Goal: Find specific page/section: Find specific page/section

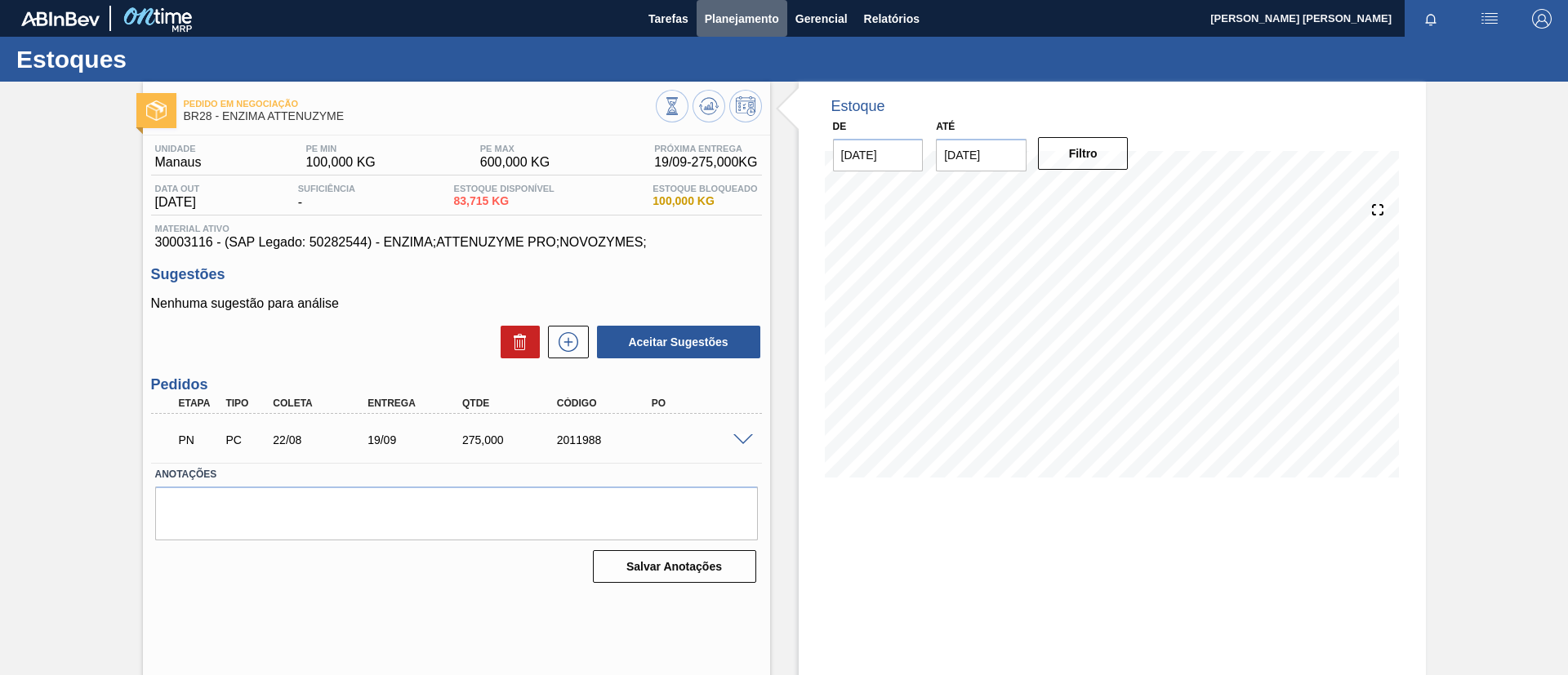
click at [736, 16] on span "Planejamento" at bounding box center [742, 18] width 74 height 20
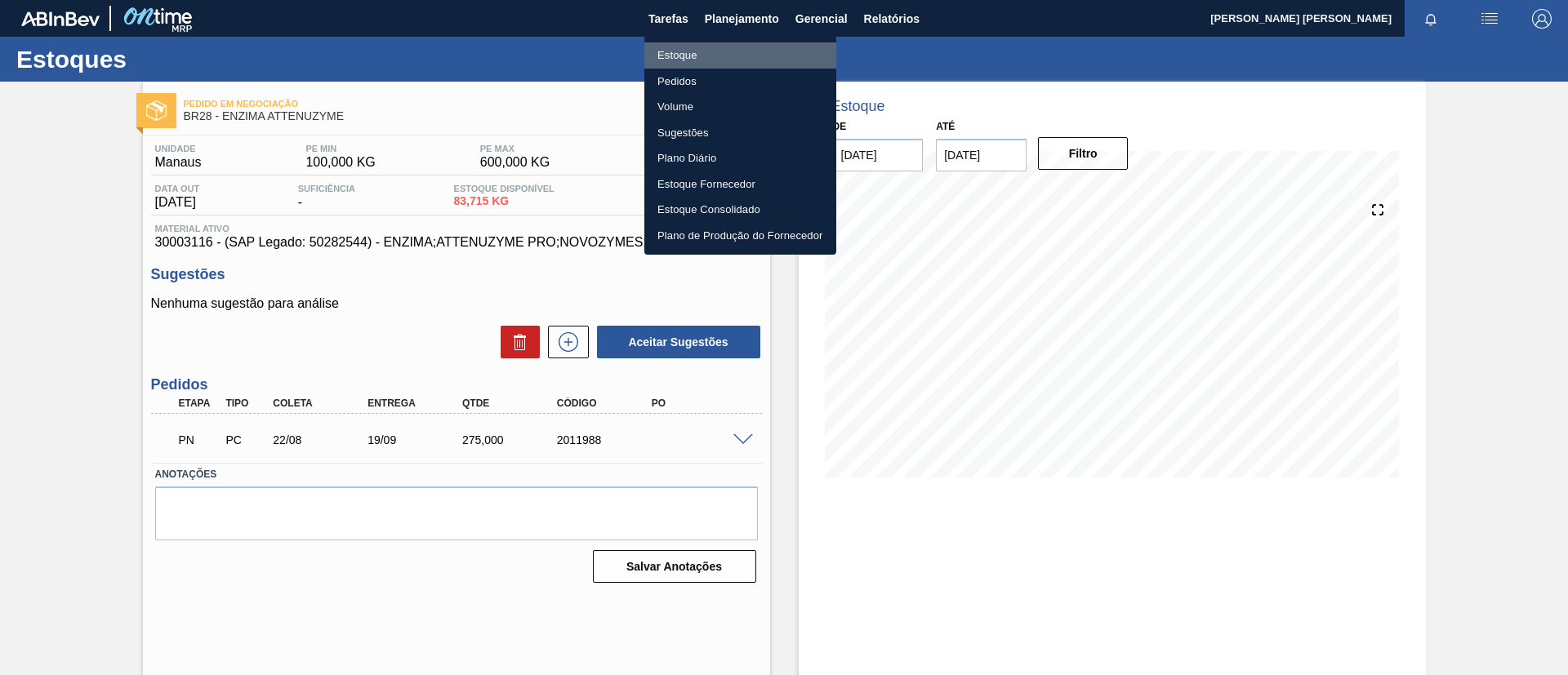
click at [686, 51] on li "Estoque" at bounding box center [740, 55] width 192 height 26
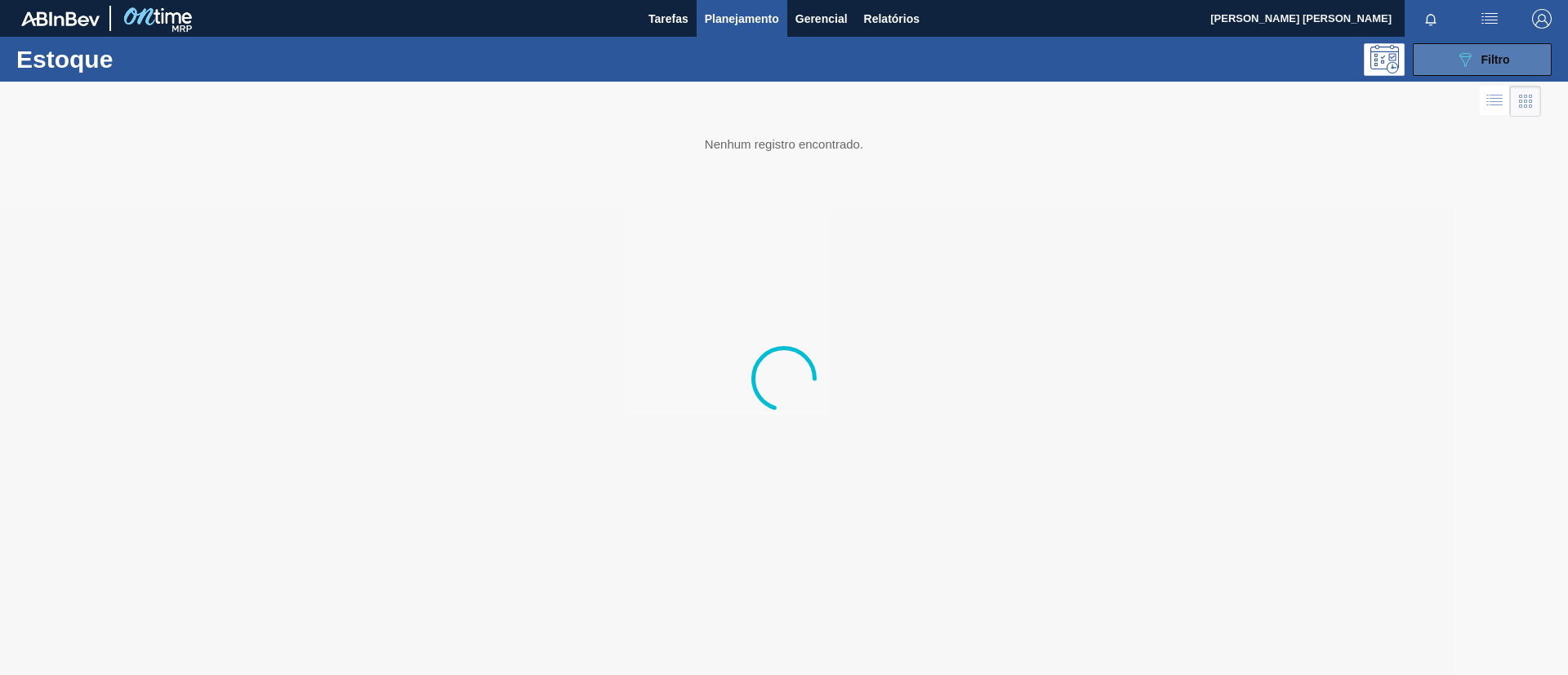
click at [1461, 73] on button "089F7B8B-B2A5-4AFE-B5C0-19BA573D28AC Filtro" at bounding box center [1482, 60] width 139 height 33
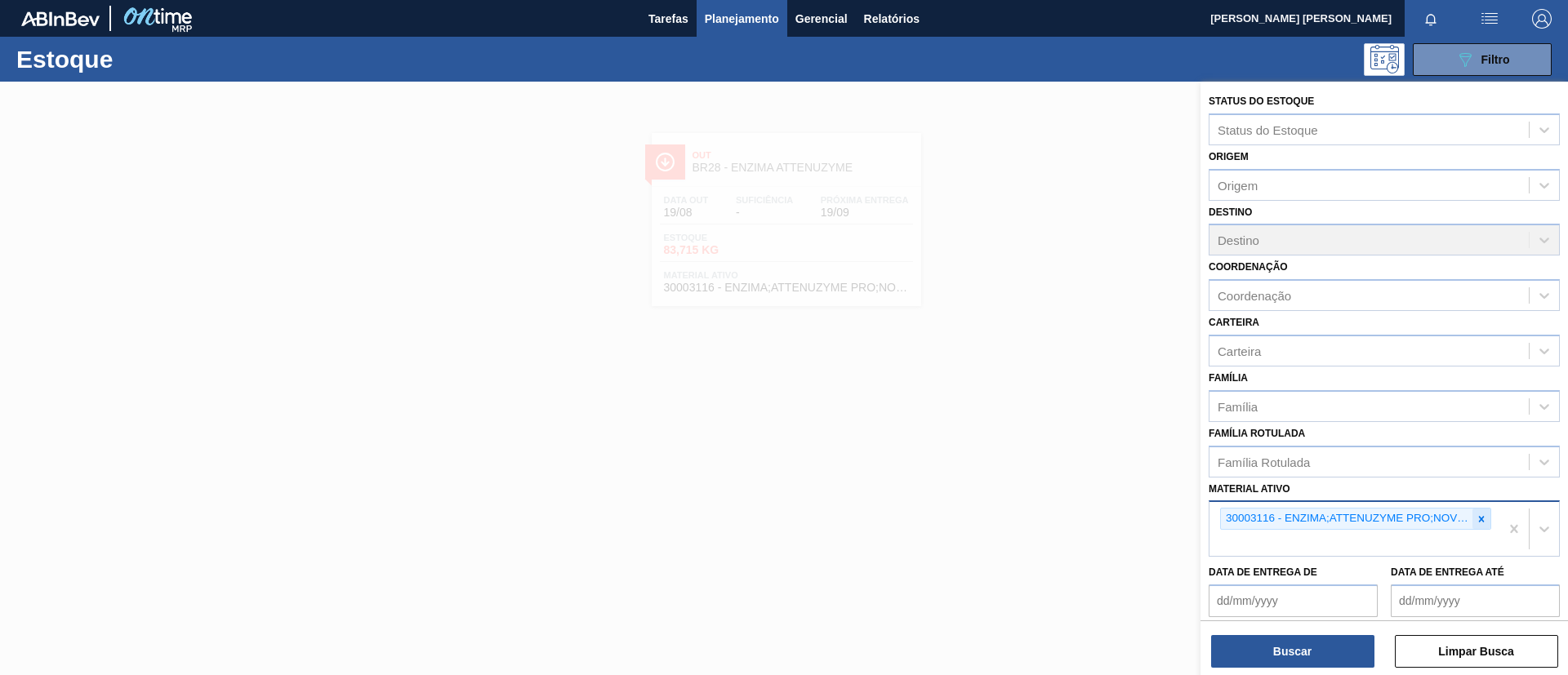
click at [1476, 519] on icon at bounding box center [1481, 519] width 11 height 11
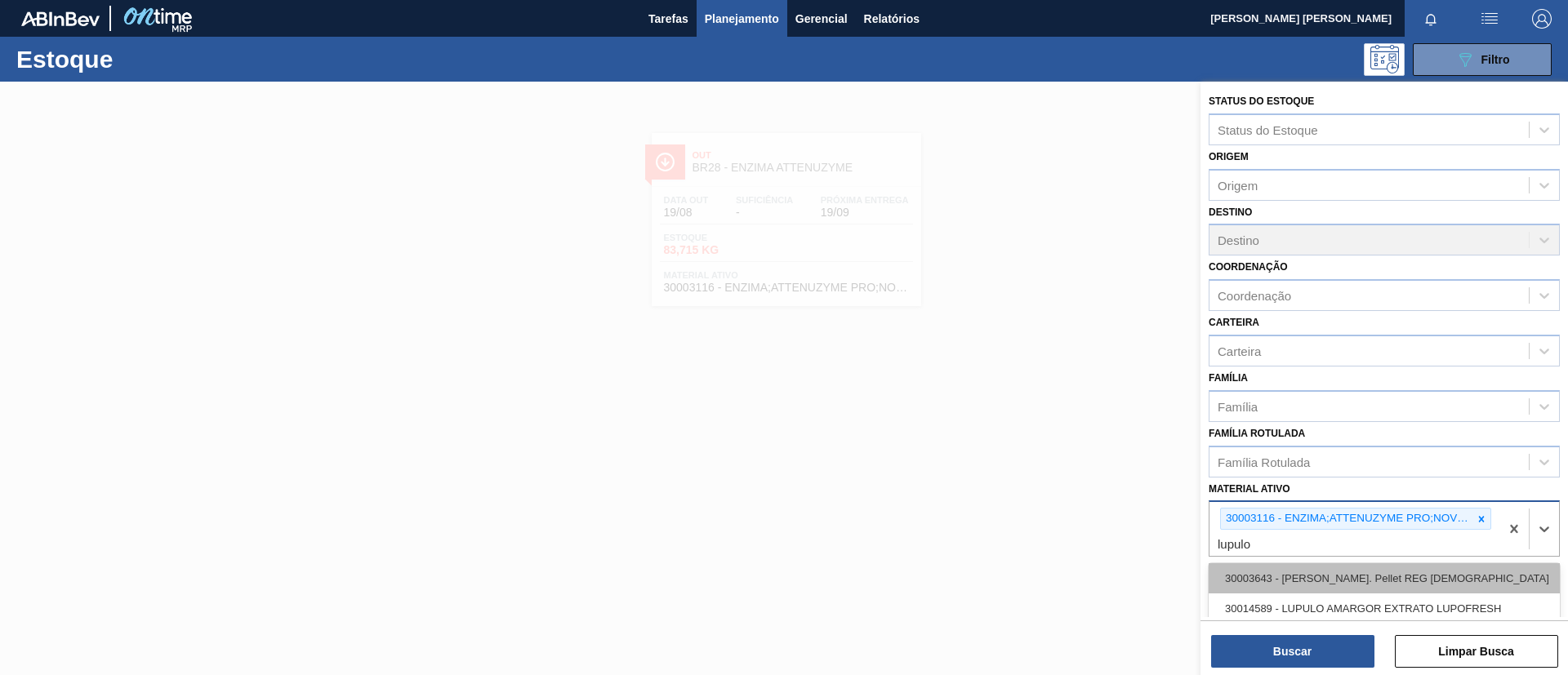
scroll to position [487, 0]
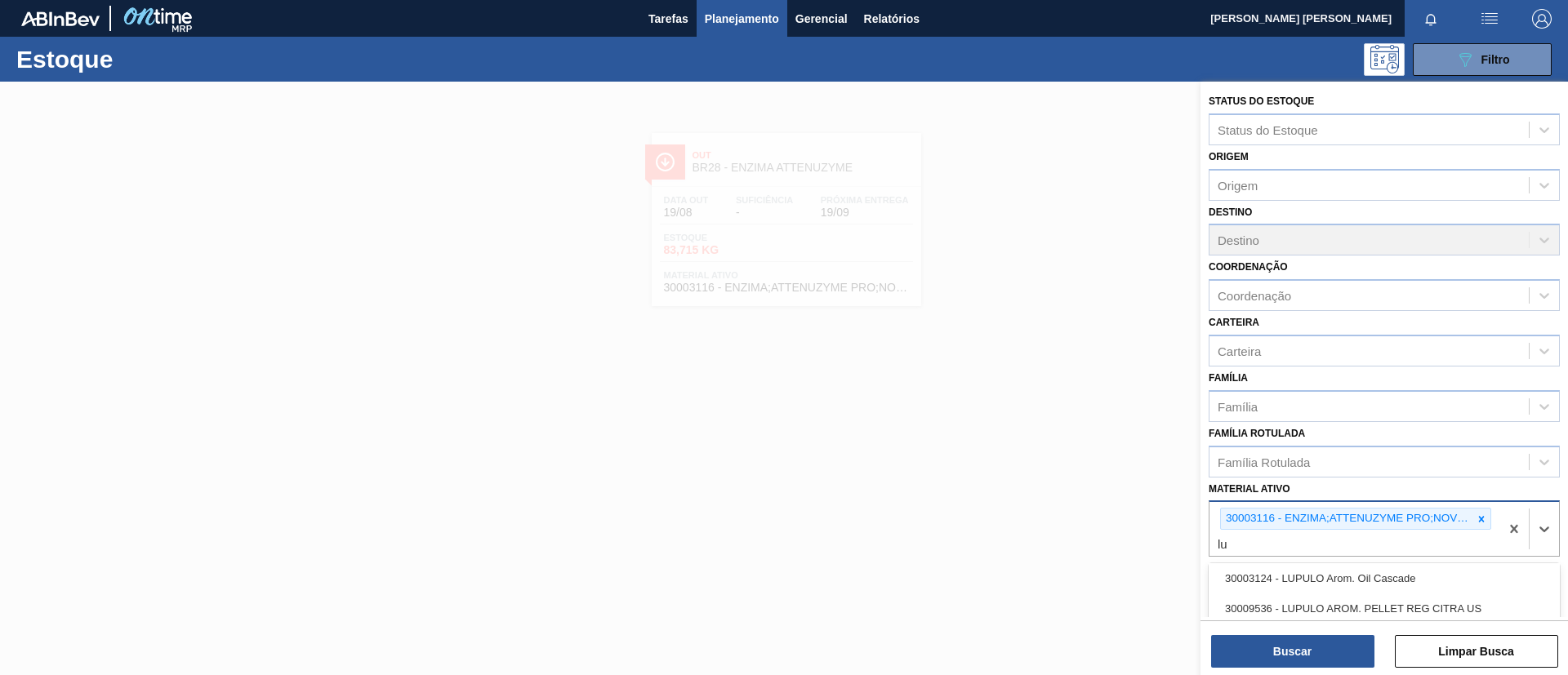
type ativo "l"
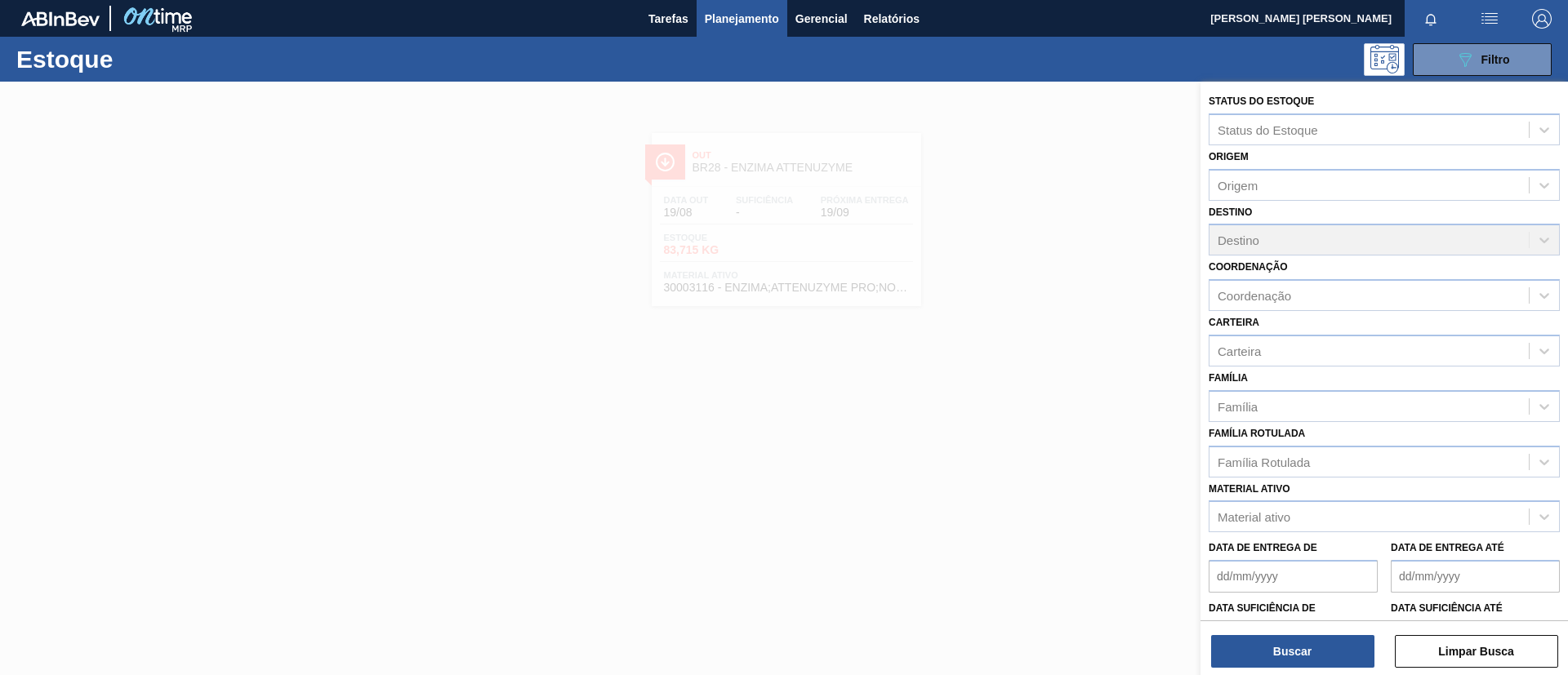
click at [949, 371] on div at bounding box center [784, 420] width 1568 height 675
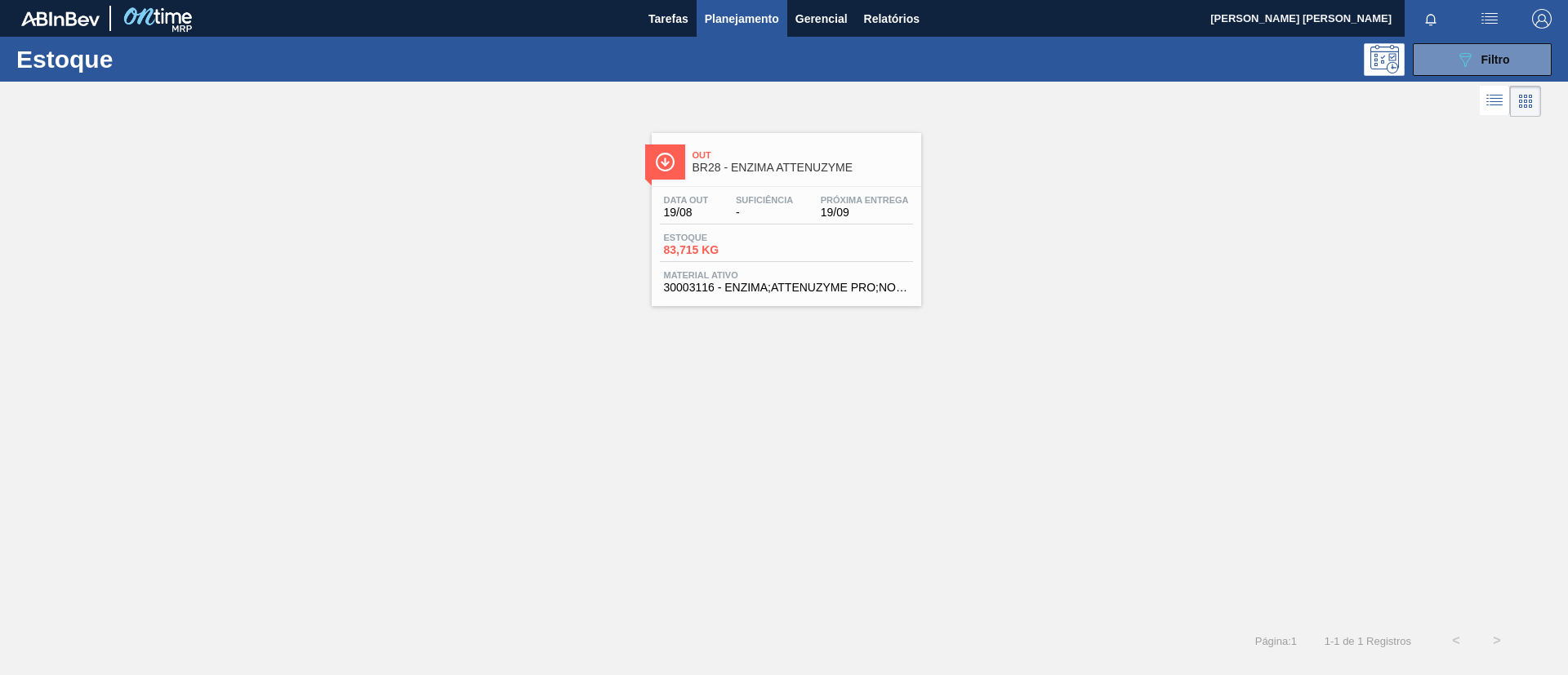
click at [690, 235] on span "Estoque" at bounding box center [721, 237] width 114 height 9
